Goal: Information Seeking & Learning: Learn about a topic

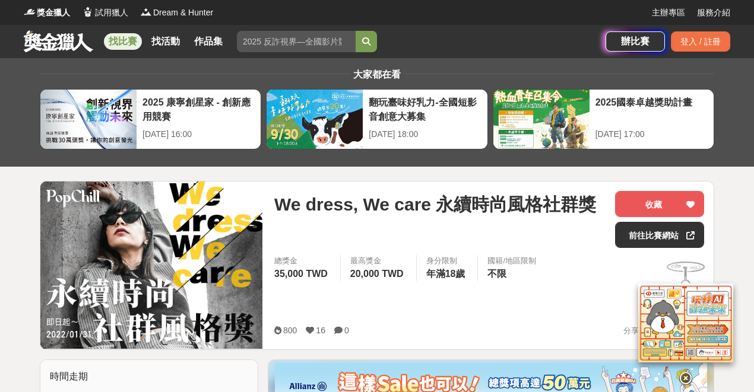
click at [122, 39] on link "找比賽" at bounding box center [123, 41] width 38 height 17
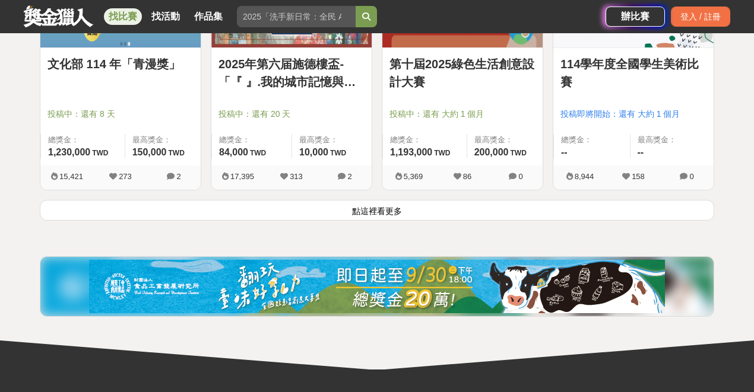
scroll to position [1583, 0]
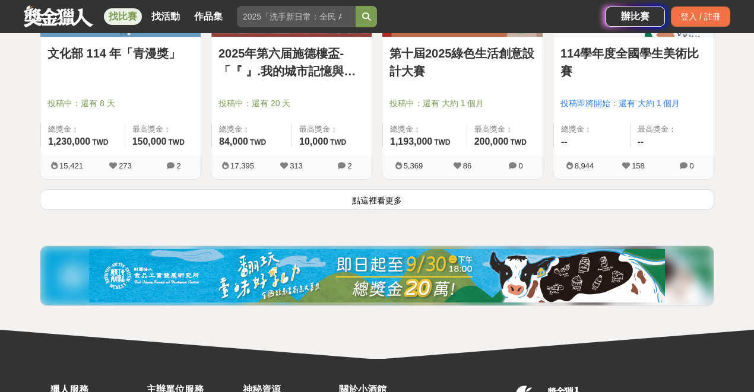
click at [362, 199] on button "點這裡看更多" at bounding box center [377, 199] width 674 height 21
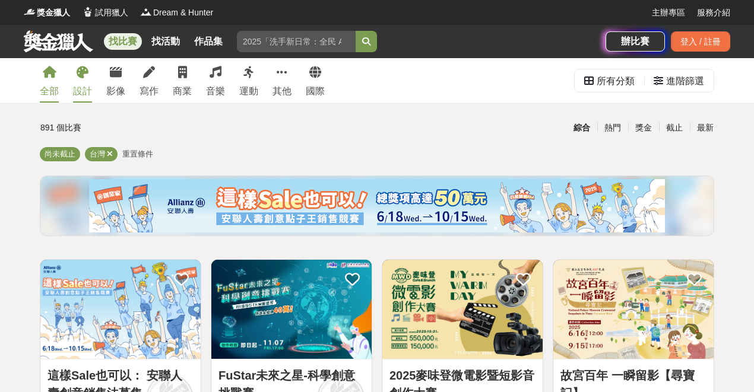
click at [86, 87] on div "設計" at bounding box center [82, 91] width 19 height 14
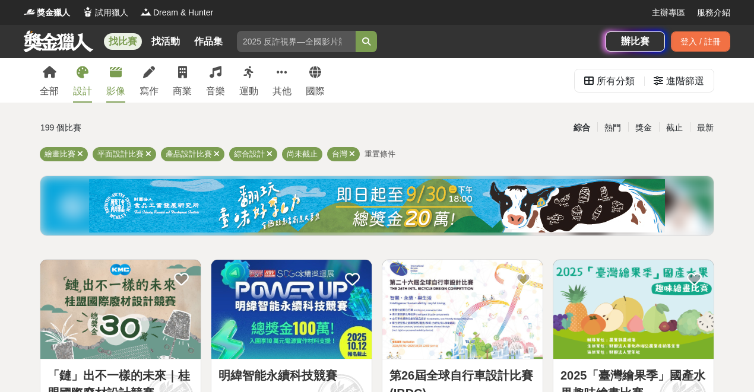
click at [116, 82] on link "影像" at bounding box center [115, 80] width 19 height 45
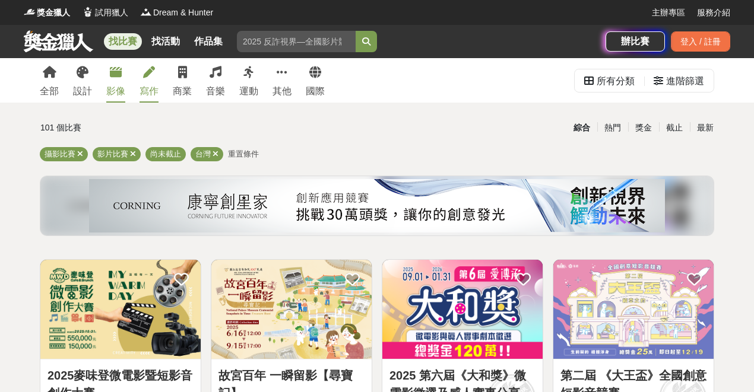
click at [152, 75] on icon at bounding box center [149, 72] width 12 height 12
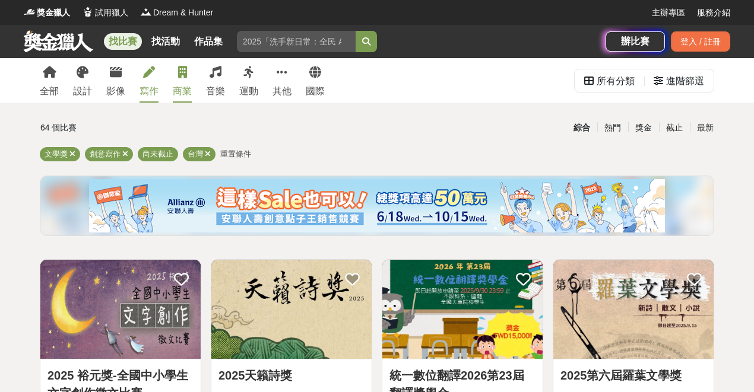
click at [177, 84] on link "商業" at bounding box center [182, 80] width 19 height 45
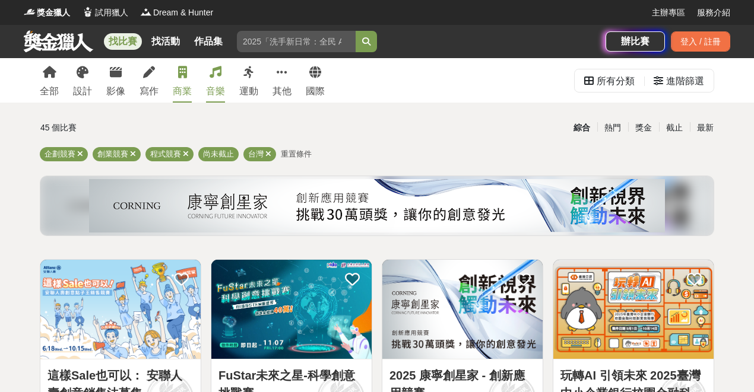
click at [212, 80] on link "音樂" at bounding box center [215, 80] width 19 height 45
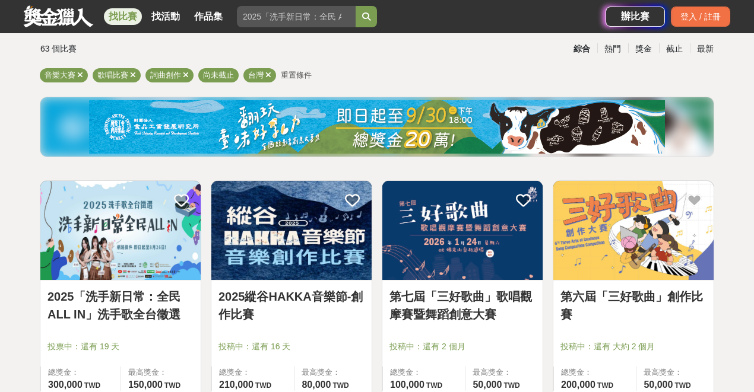
scroll to position [119, 0]
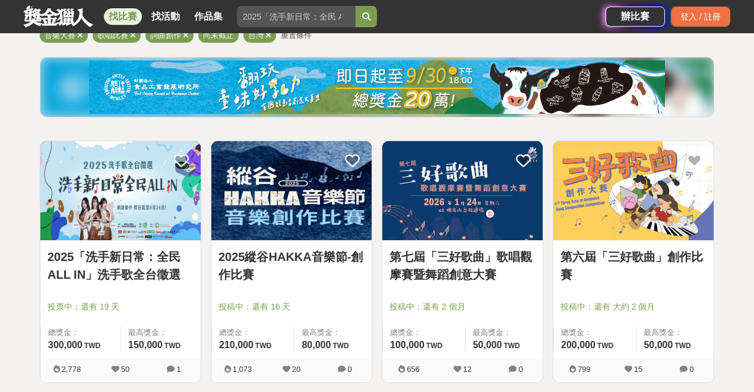
click at [435, 186] on img at bounding box center [462, 190] width 160 height 99
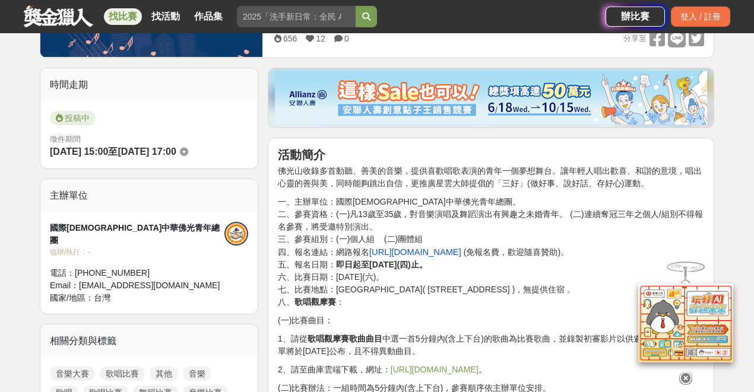
scroll to position [119, 0]
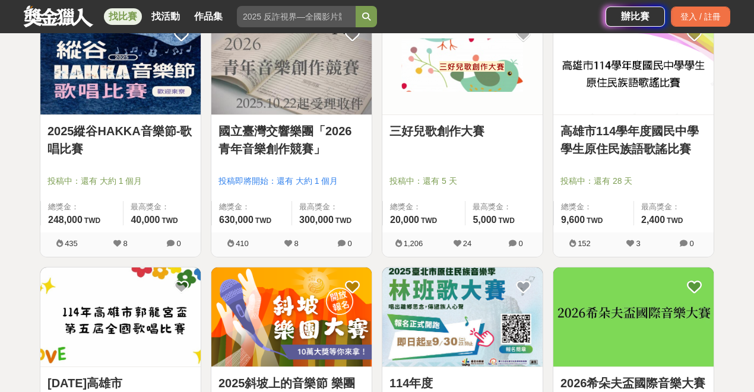
scroll to position [435, 0]
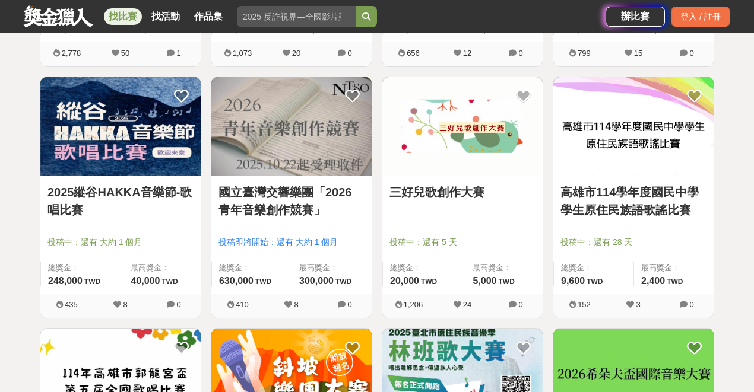
click at [118, 134] on img at bounding box center [120, 126] width 160 height 99
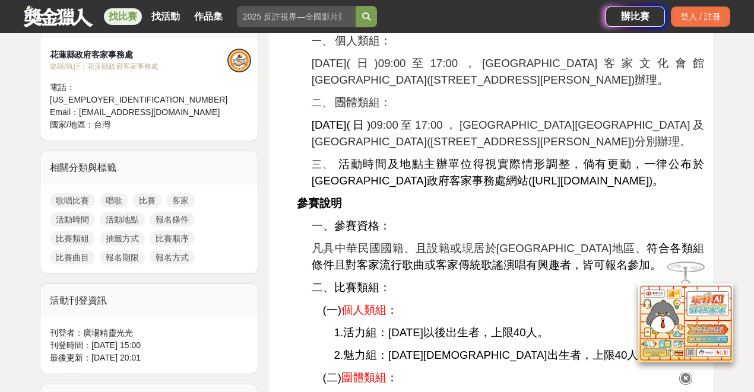
scroll to position [554, 0]
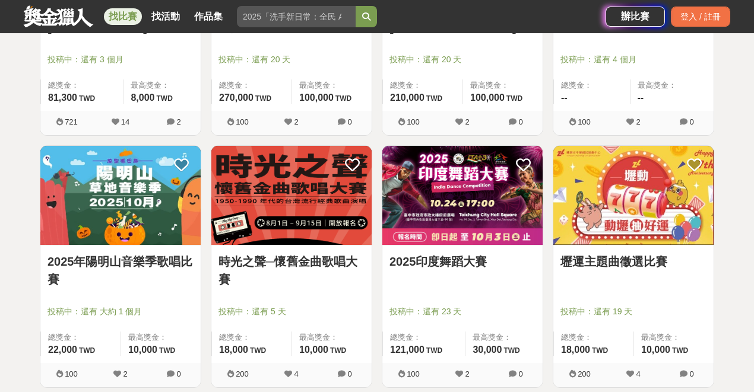
scroll to position [910, 0]
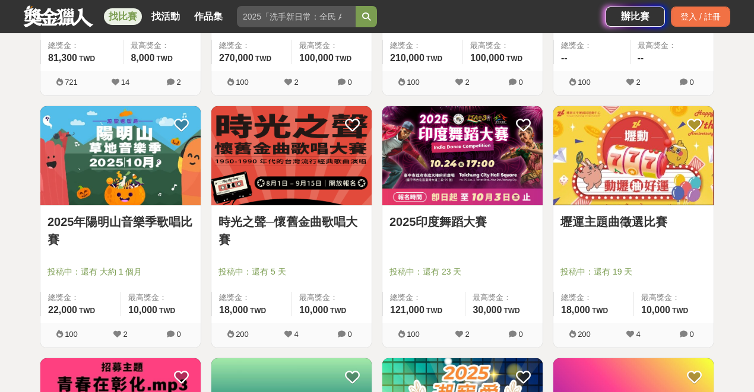
click at [118, 149] on img at bounding box center [120, 155] width 160 height 99
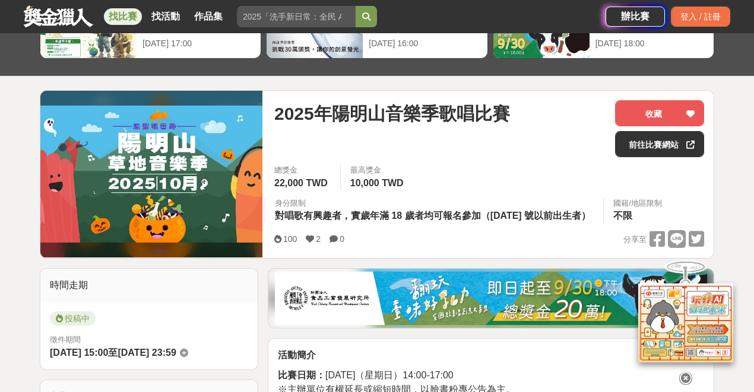
scroll to position [85, 0]
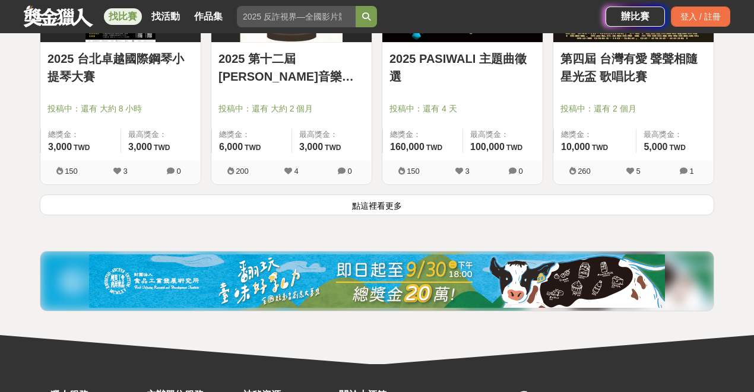
scroll to position [1504, 0]
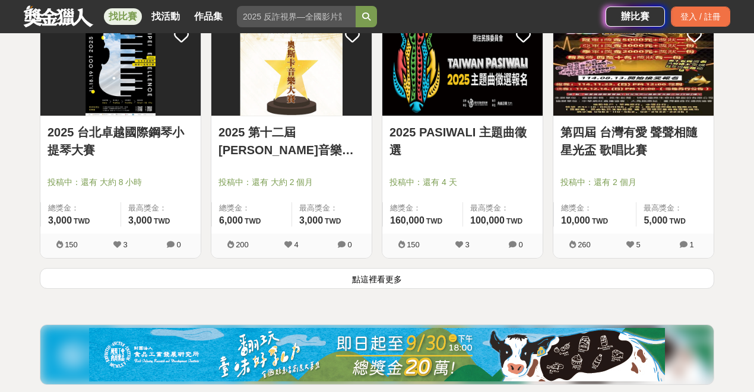
click at [371, 281] on button "點這裡看更多" at bounding box center [377, 278] width 674 height 21
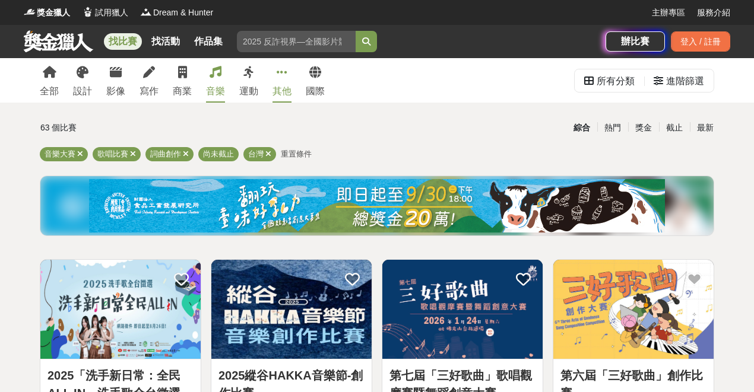
click at [288, 80] on link "其他" at bounding box center [281, 80] width 19 height 45
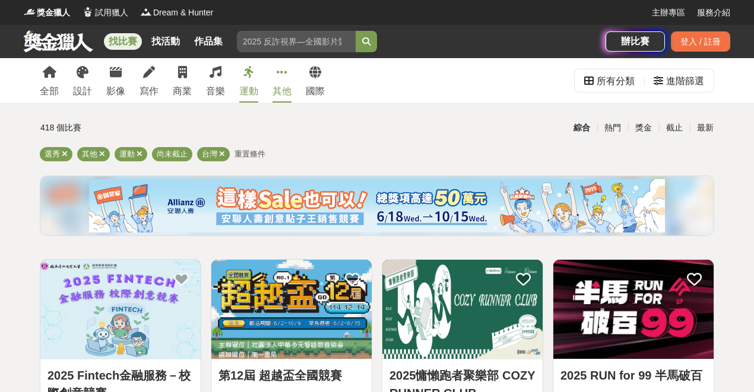
click at [251, 88] on div "運動" at bounding box center [248, 91] width 19 height 14
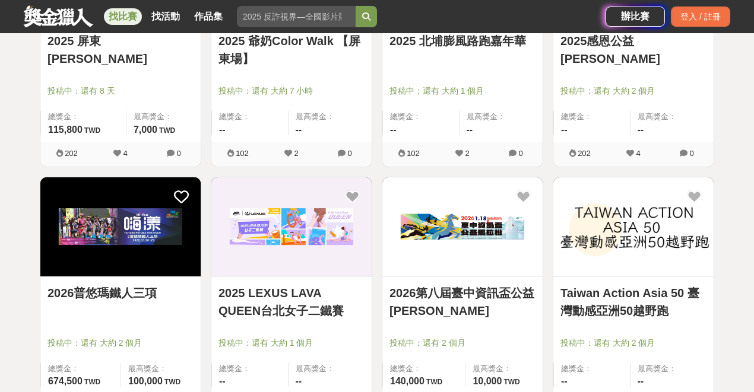
scroll to position [11, 0]
